Goal: Task Accomplishment & Management: Complete application form

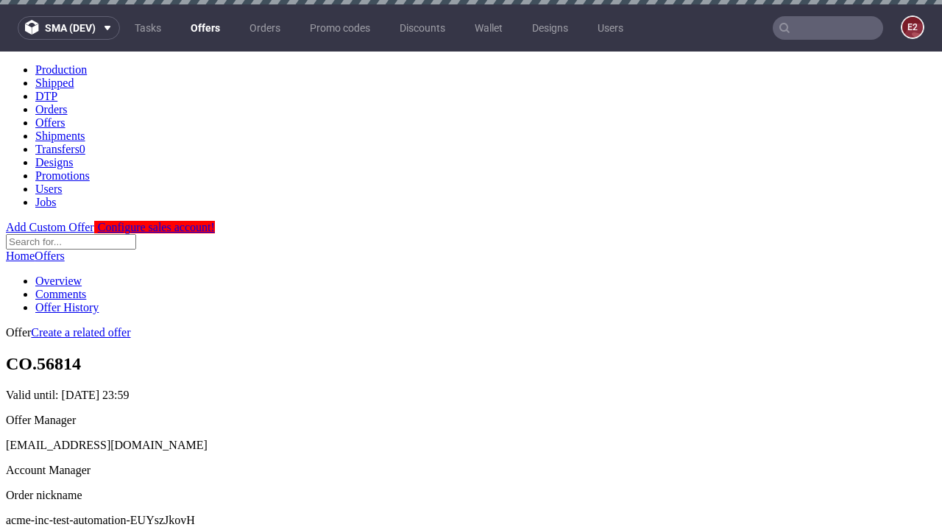
scroll to position [4, 0]
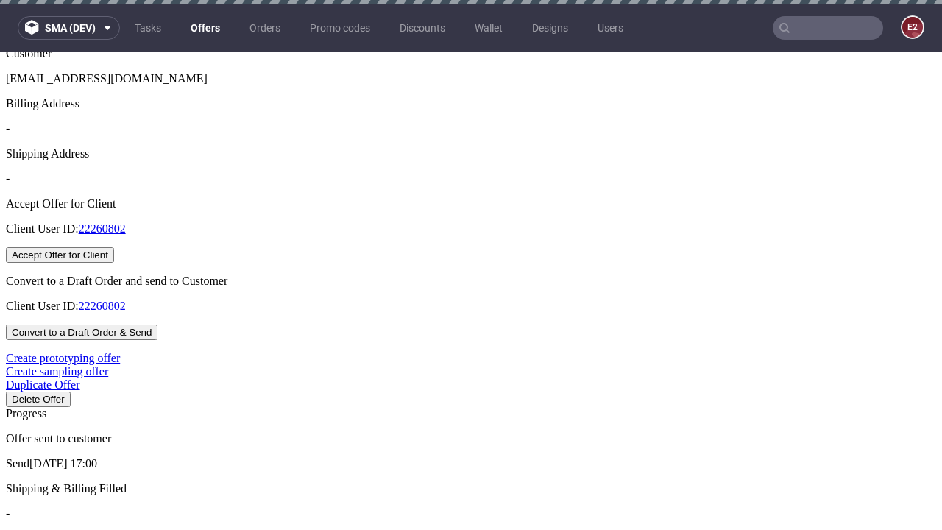
scroll to position [4, 0]
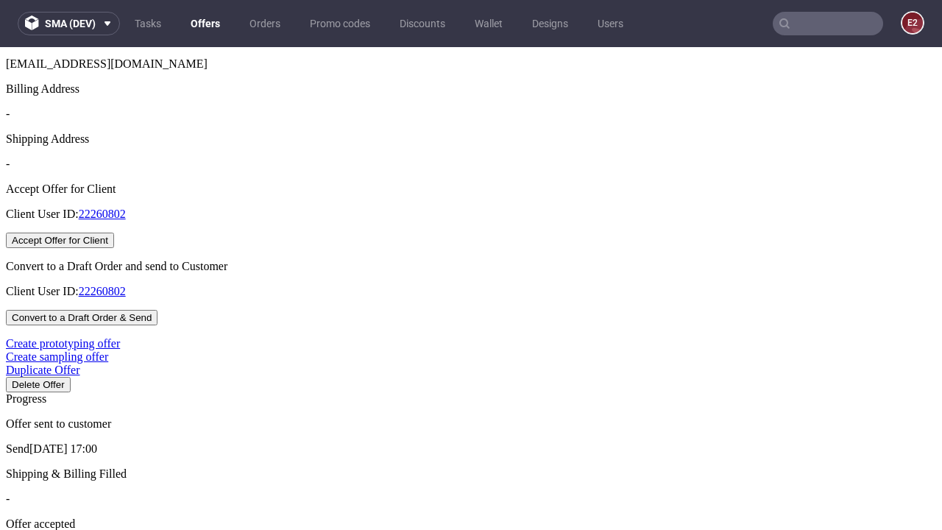
click at [114, 248] on button "Accept Offer for Client" at bounding box center [60, 240] width 108 height 15
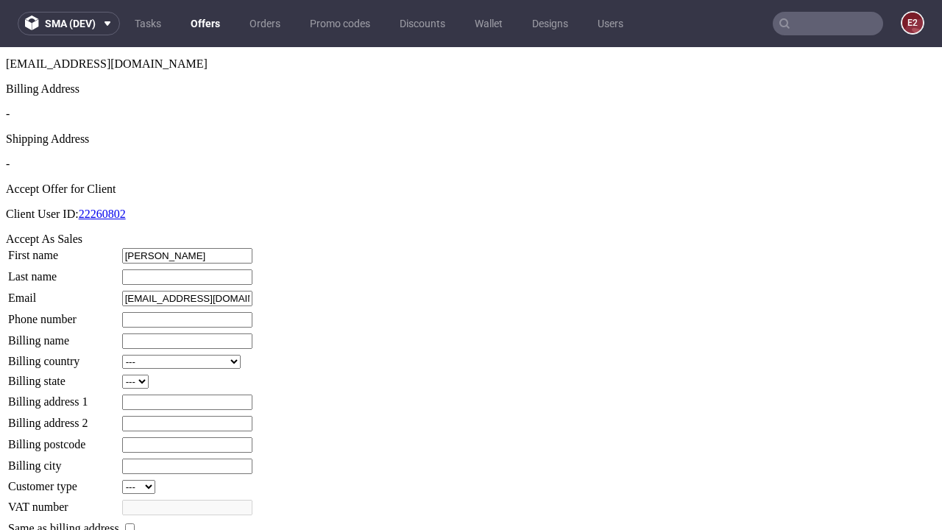
type input "Katheryn"
type input "Bergstrom"
type input "1509813888"
type input "Randi.Hyatt"
select select "13"
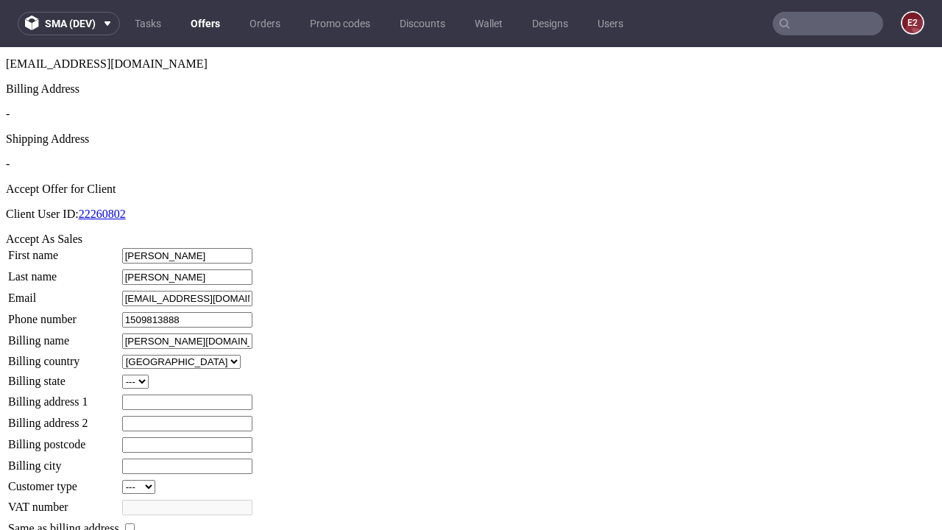
select select "132"
type input "Randi.Hyatt"
type input "23 The Chase"
type input "ZH5 6WJ"
type input "Mann-upon-Kihn"
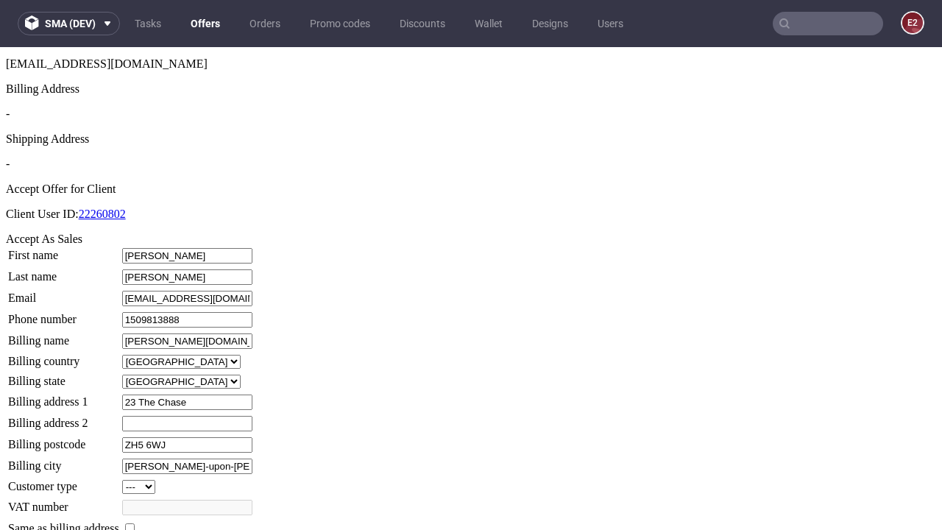
click at [135, 523] on input "checkbox" at bounding box center [130, 528] width 10 height 10
checkbox input "true"
type input "Randi.Hyatt"
select select "13"
type input "23 The Chase"
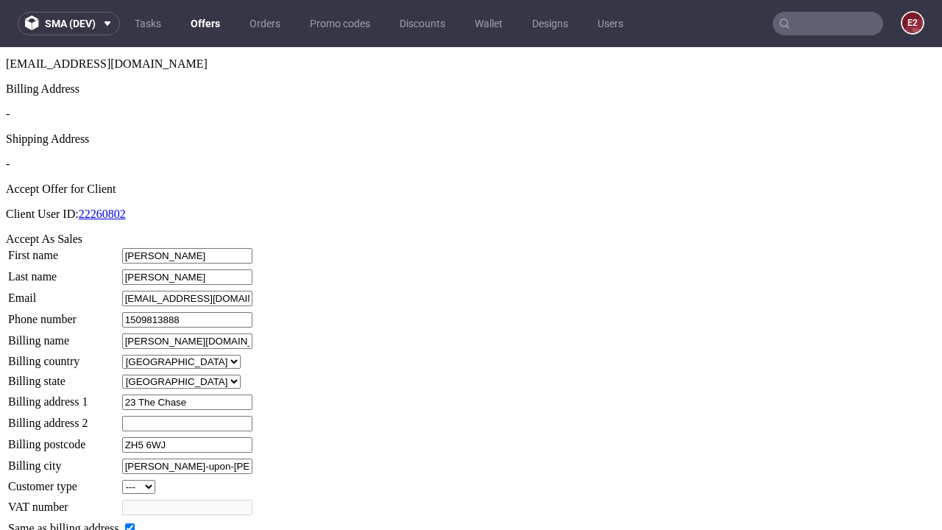
type input "ZH5 6WJ"
type input "Mann-upon-Kihn"
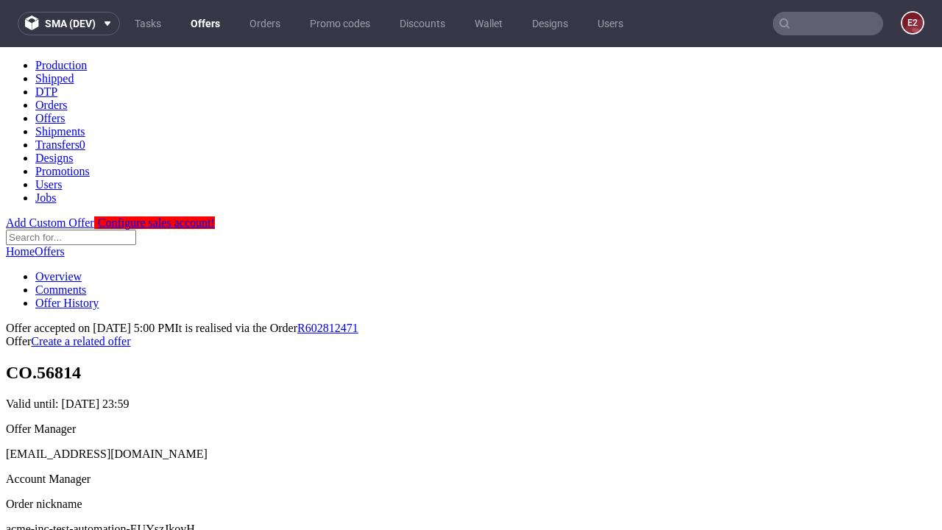
scroll to position [0, 0]
